Goal: Task Accomplishment & Management: Use online tool/utility

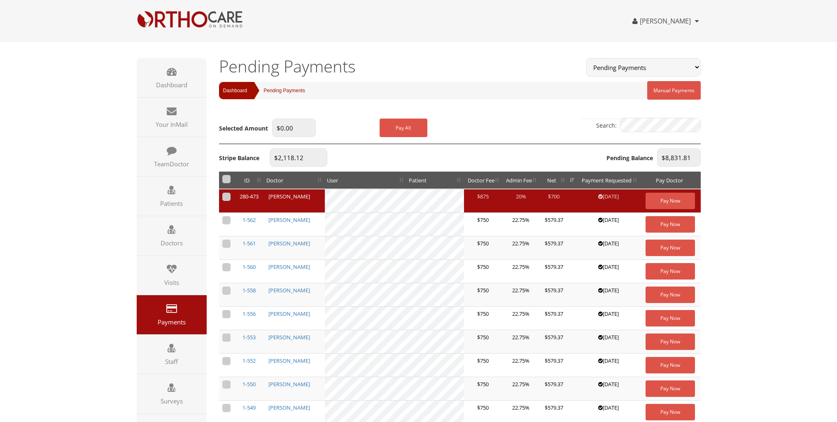
click at [228, 196] on label at bounding box center [226, 197] width 8 height 8
checkbox input "true"
type input "$700.00"
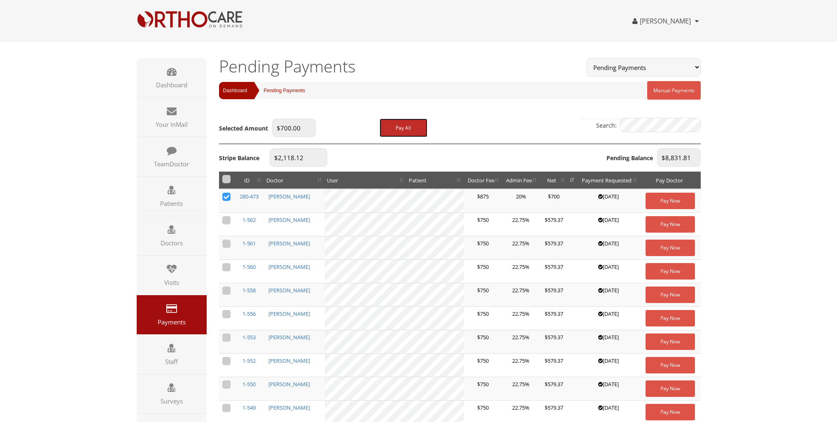
click at [398, 122] on button "Pay All" at bounding box center [404, 128] width 48 height 19
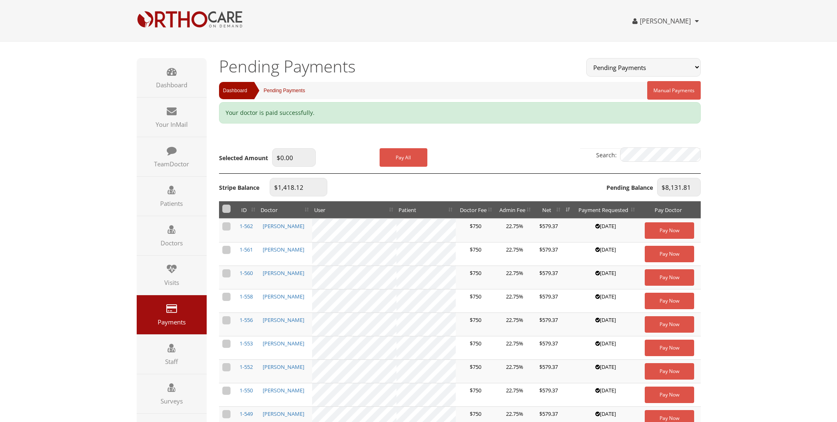
click at [355, 140] on div "Search:" at bounding box center [460, 145] width 482 height 37
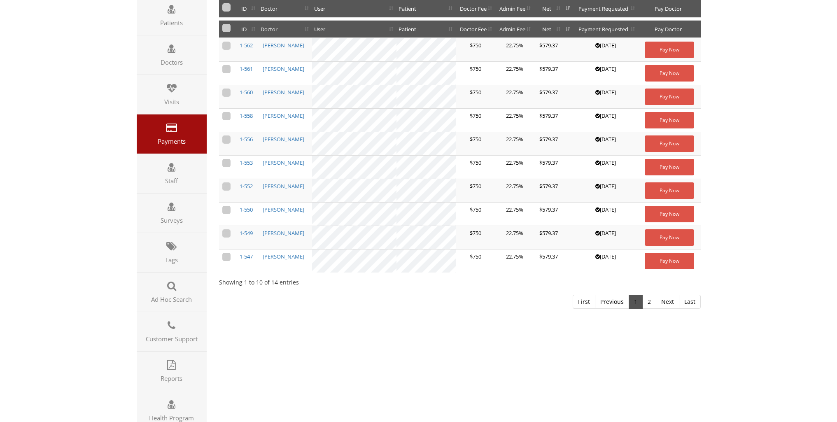
scroll to position [206, 0]
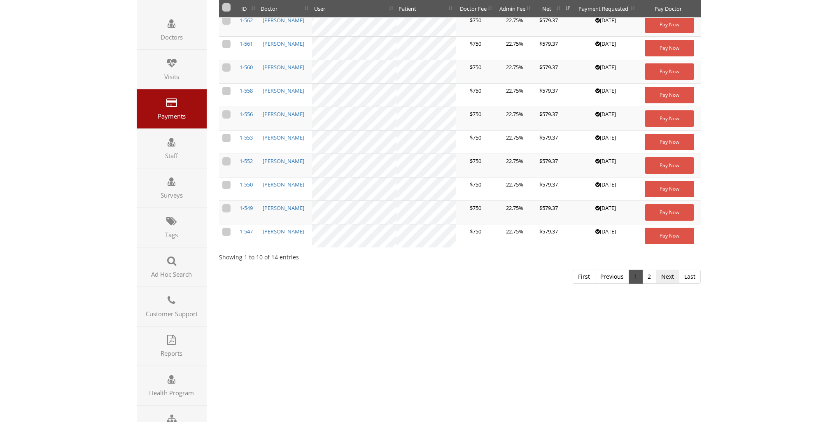
click at [666, 276] on link "Next" at bounding box center [667, 277] width 23 height 14
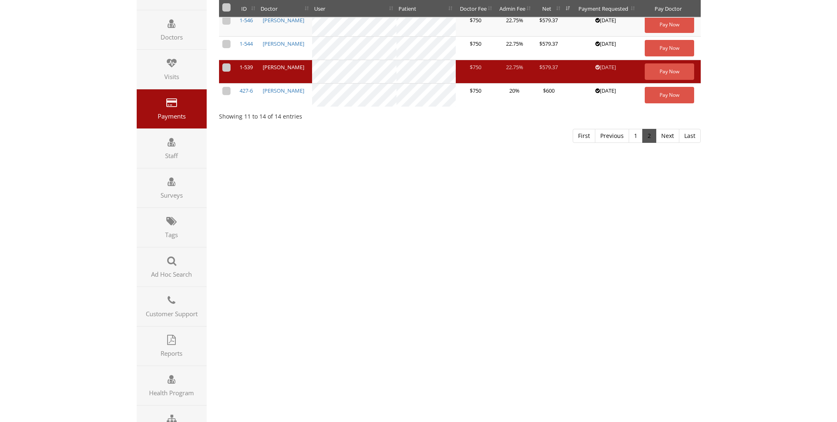
click at [226, 68] on label at bounding box center [226, 67] width 8 height 8
checkbox input "true"
type input "$579.37"
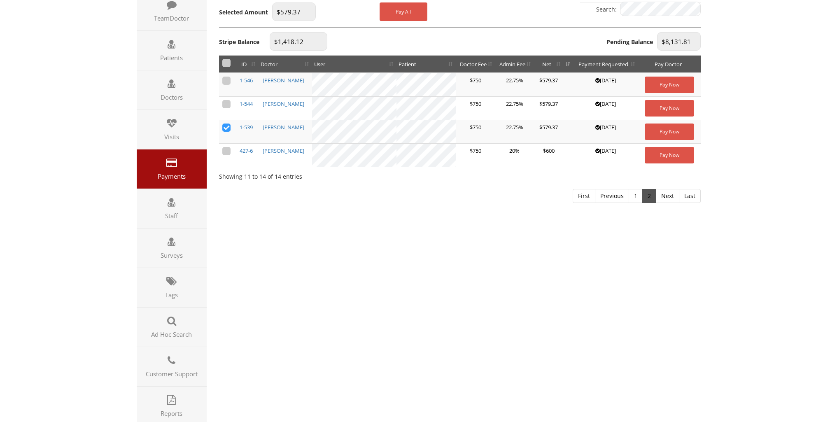
scroll to position [0, 0]
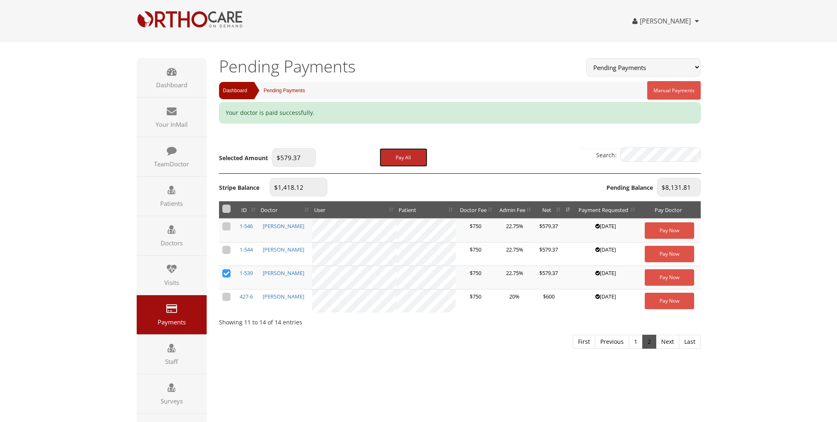
click at [406, 156] on button "Pay All" at bounding box center [404, 157] width 48 height 19
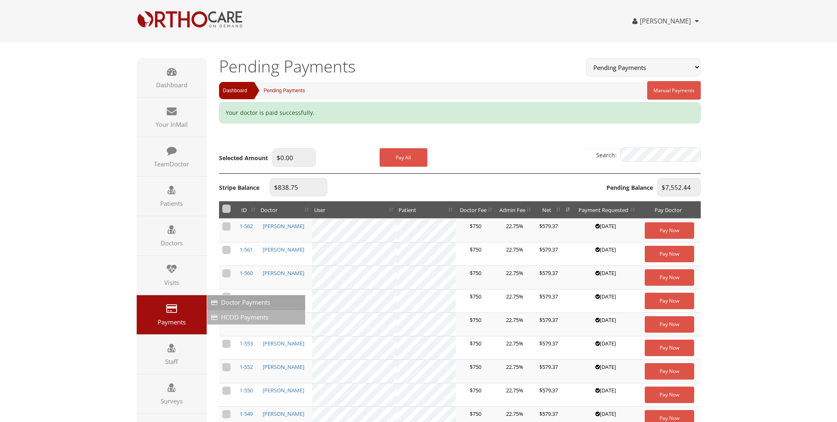
click at [235, 318] on span "HCOD Payments" at bounding box center [244, 317] width 47 height 8
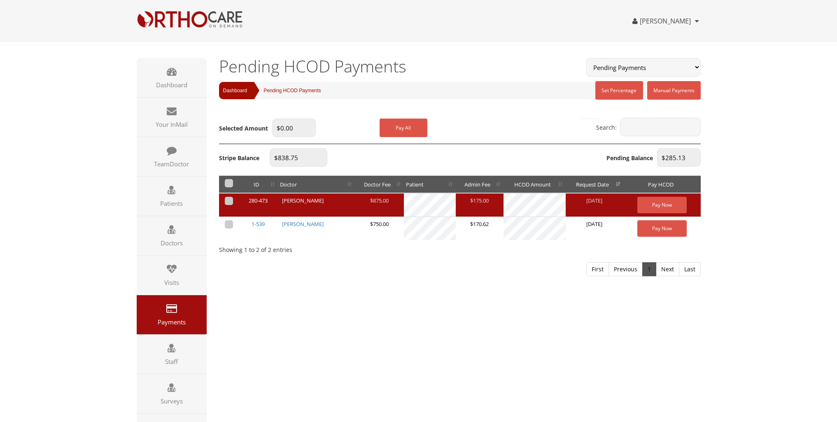
click at [229, 201] on label at bounding box center [229, 201] width 8 height 8
checkbox input "true"
type input "$144.37"
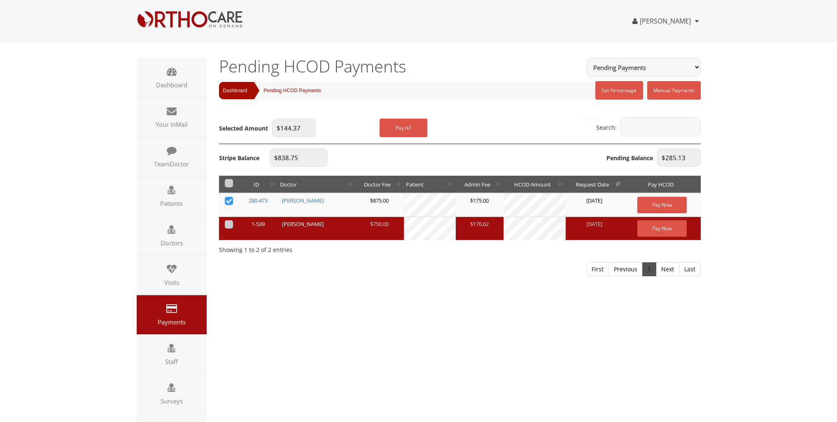
click at [229, 223] on label at bounding box center [229, 224] width 8 height 8
checkbox input "true"
type input "$285.13"
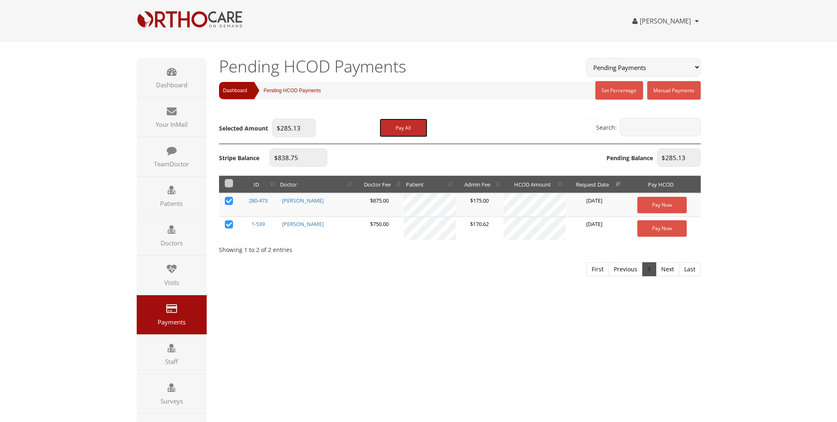
click at [402, 126] on button "Pay All" at bounding box center [404, 128] width 48 height 19
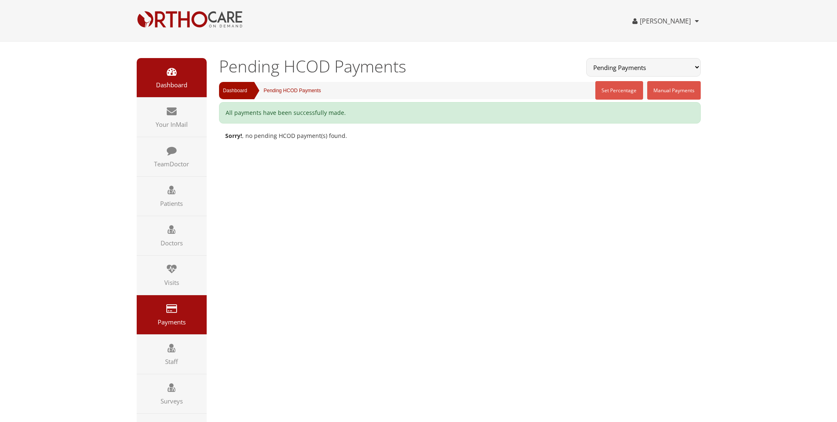
click at [175, 77] on link "Dashboard" at bounding box center [172, 77] width 70 height 39
